Goal: Task Accomplishment & Management: Manage account settings

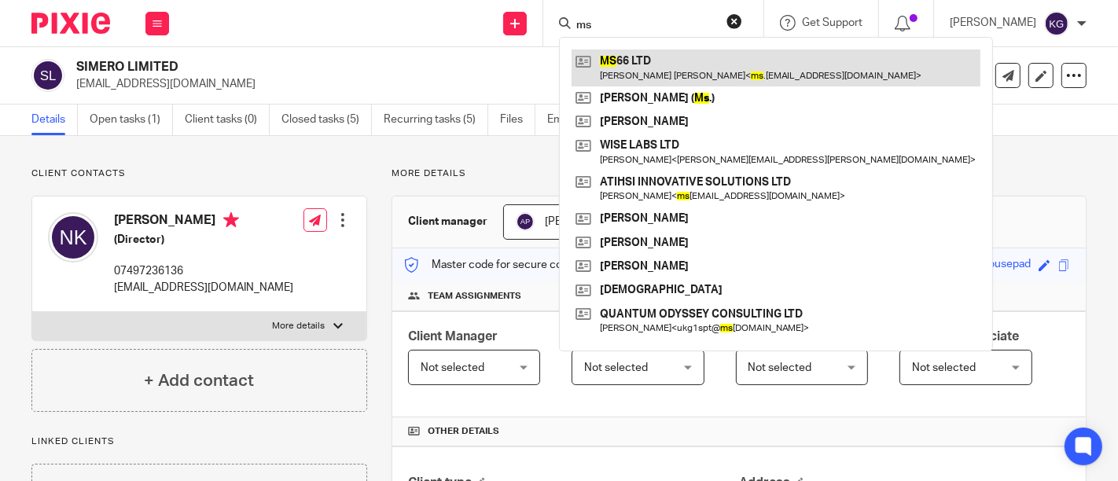
type input "ms"
click at [670, 72] on link at bounding box center [775, 68] width 409 height 36
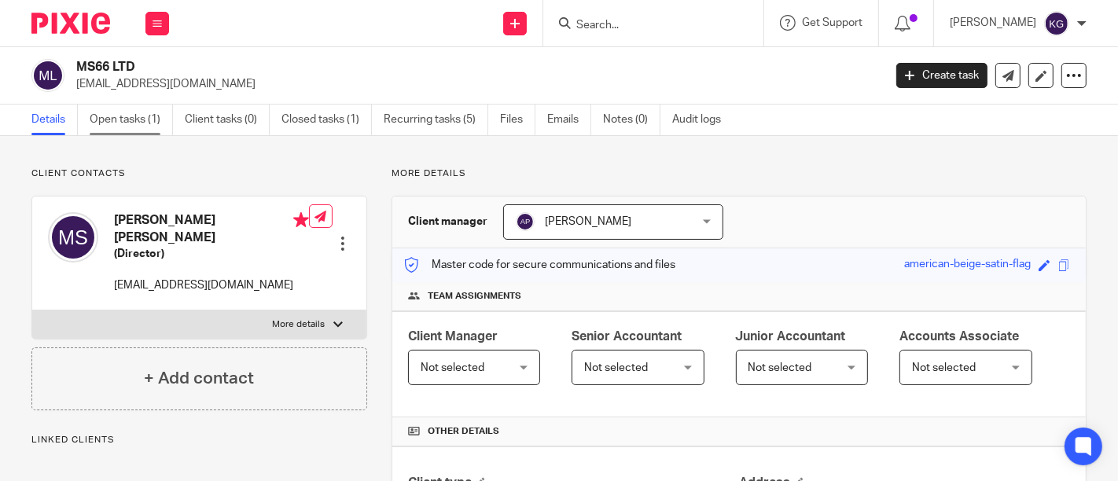
click at [121, 122] on link "Open tasks (1)" at bounding box center [131, 120] width 83 height 31
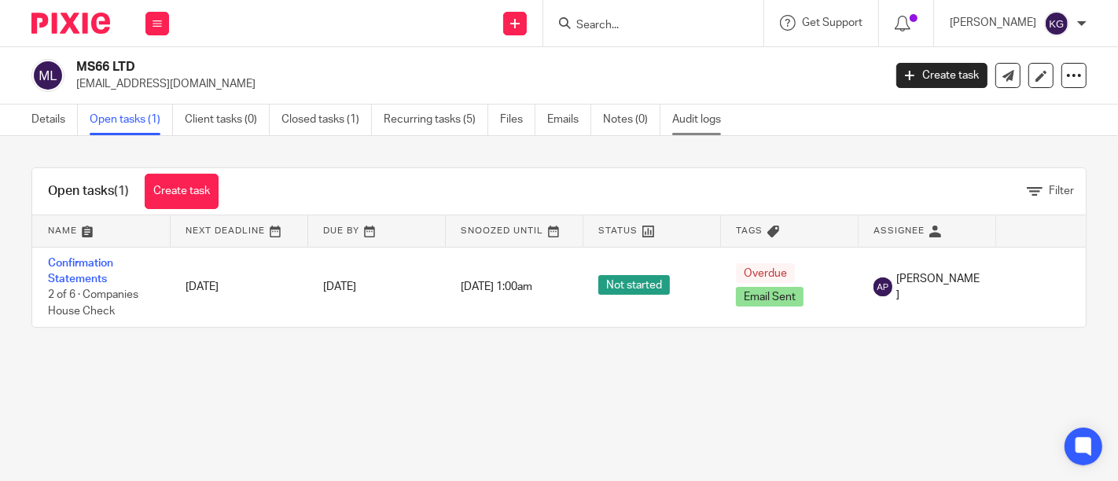
click at [709, 124] on link "Audit logs" at bounding box center [702, 120] width 61 height 31
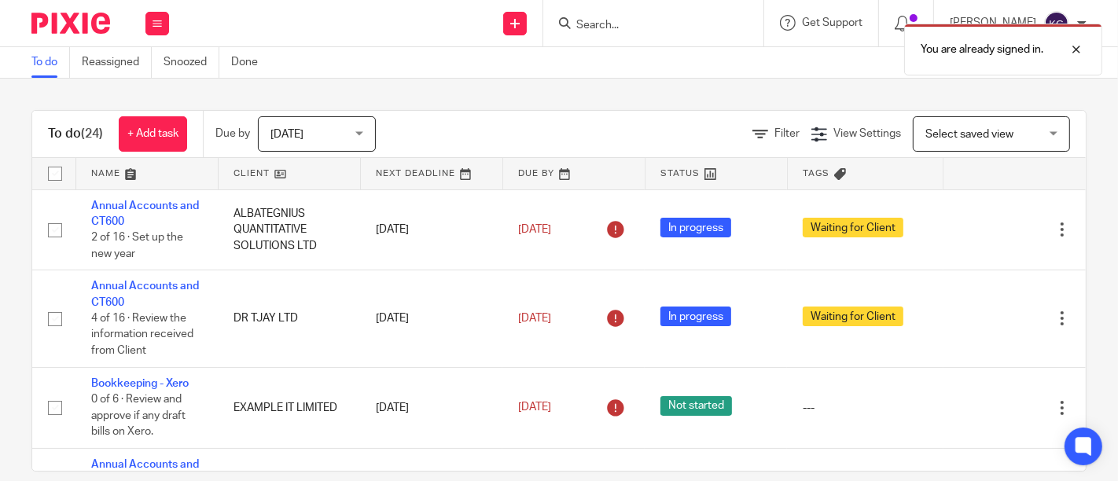
click at [583, 24] on div "You are already signed in." at bounding box center [830, 46] width 543 height 60
click at [1073, 53] on div at bounding box center [1064, 49] width 42 height 19
click at [609, 24] on input "Search" at bounding box center [645, 26] width 141 height 14
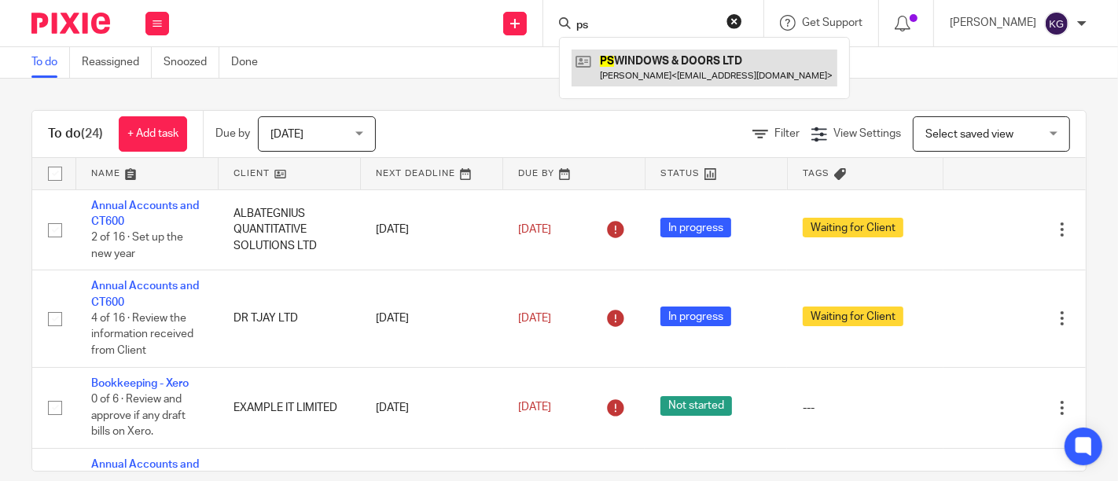
type input "ps"
click at [622, 56] on link at bounding box center [704, 68] width 266 height 36
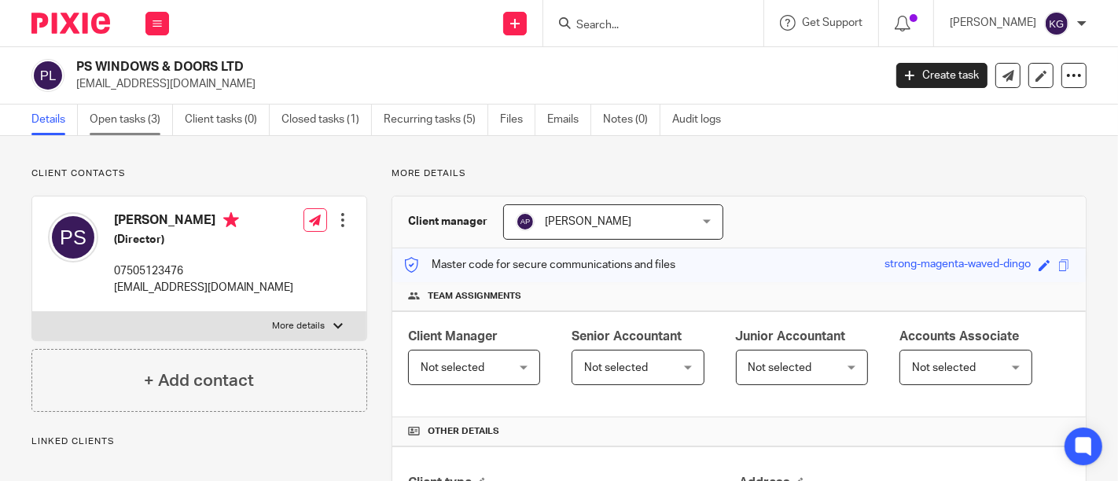
click at [118, 115] on link "Open tasks (3)" at bounding box center [131, 120] width 83 height 31
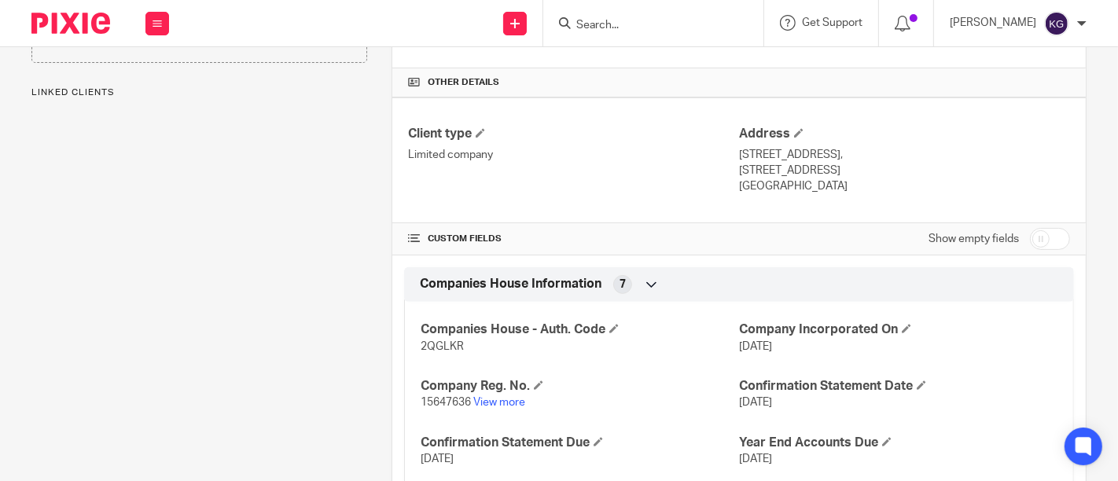
scroll to position [410, 0]
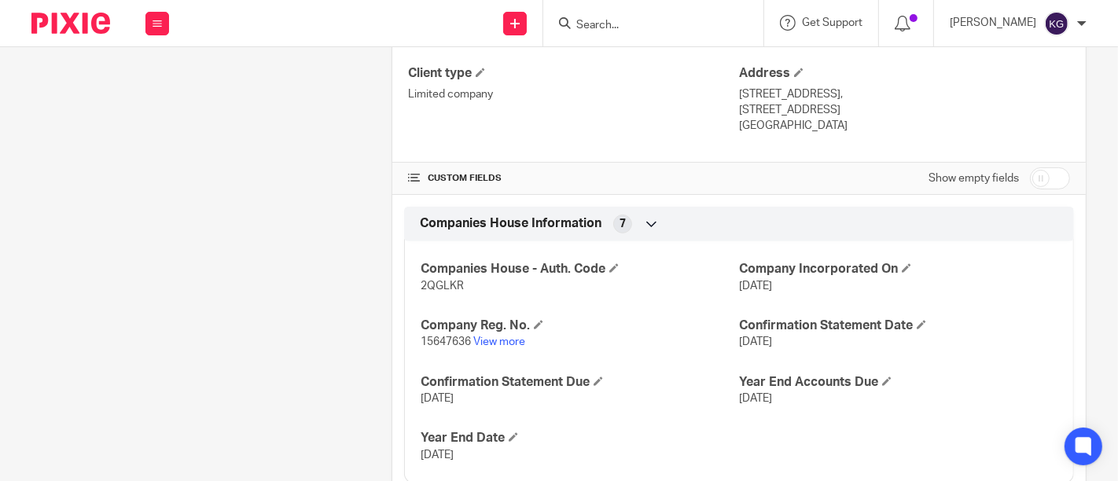
scroll to position [436, 0]
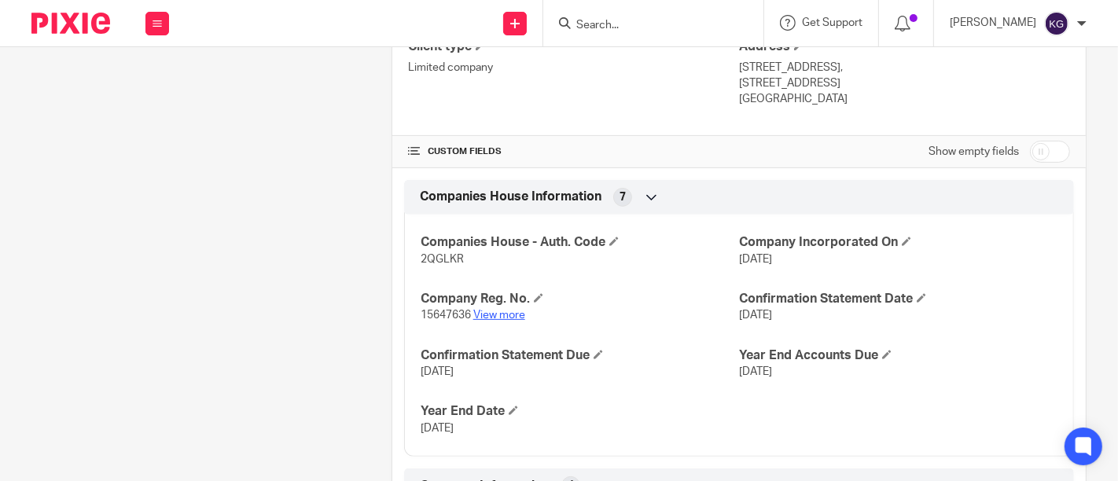
click at [489, 310] on link "View more" at bounding box center [499, 315] width 52 height 11
